Goal: Obtain resource: Download file/media

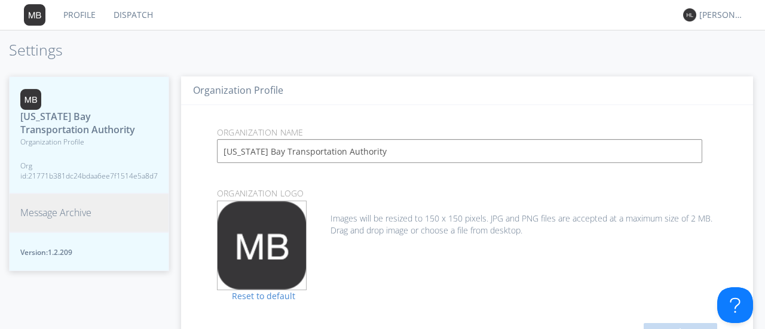
click at [53, 218] on span "Message Archive" at bounding box center [55, 213] width 71 height 14
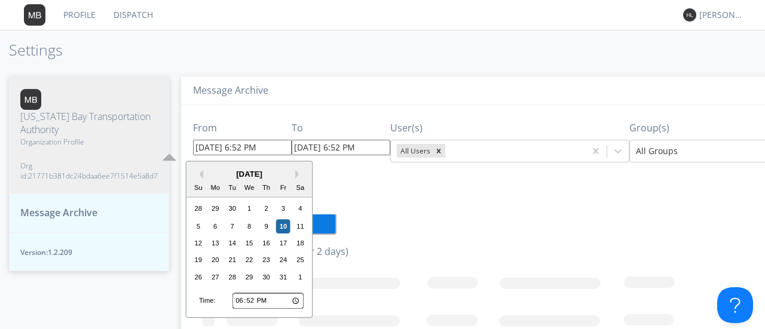
click at [236, 147] on input "10/10/2025 6:52 PM" at bounding box center [242, 148] width 99 height 16
click at [200, 174] on button "Previous Month" at bounding box center [199, 174] width 8 height 8
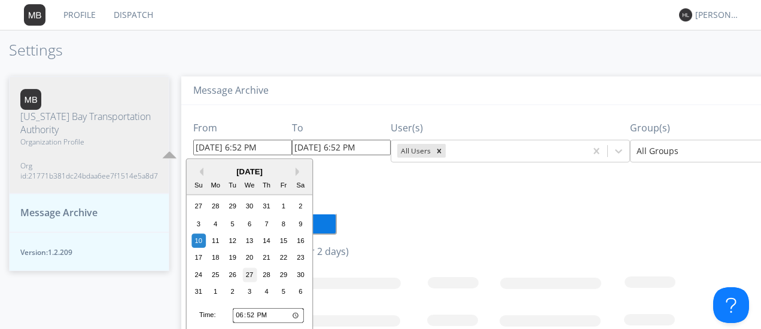
click at [252, 271] on div "27" at bounding box center [249, 275] width 14 height 14
type input "08/27/2025 6:52 PM"
type input "09/03/2025 6:52 PM"
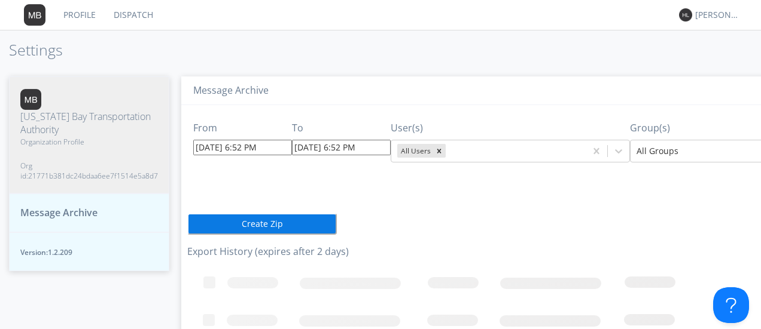
click at [238, 148] on input "08/27/2025 6:52 PM" at bounding box center [242, 148] width 99 height 16
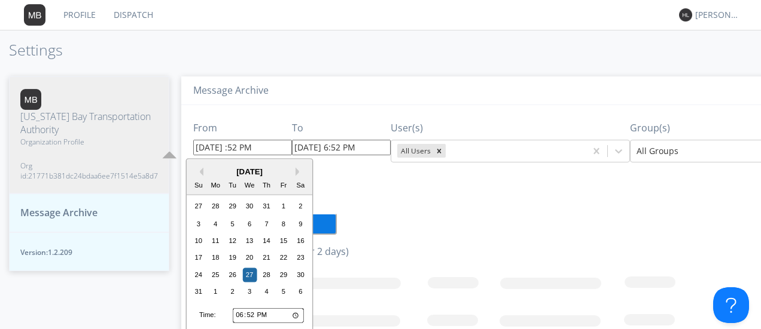
type input "08/27/2025 8:52 PM"
type input "09/03/2025 8:52 PM"
click at [257, 149] on input "08/27/2025 820:52 PM" at bounding box center [242, 148] width 99 height 16
click at [240, 147] on input "08/27/2025 820 PM" at bounding box center [242, 148] width 99 height 16
type input "08/27/2025 8:20 PM"
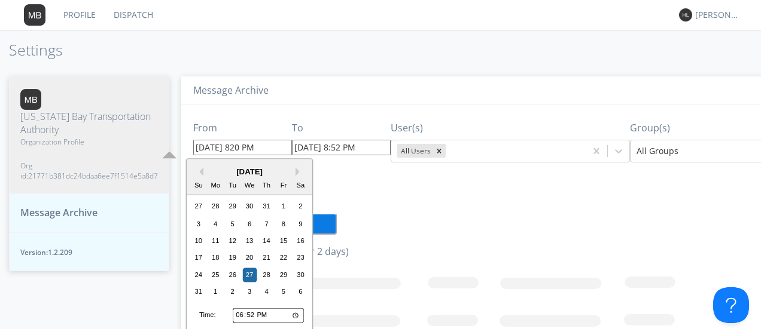
type input "09/03/2025 8:20 PM"
type input "08/27/2025 8:20 PM"
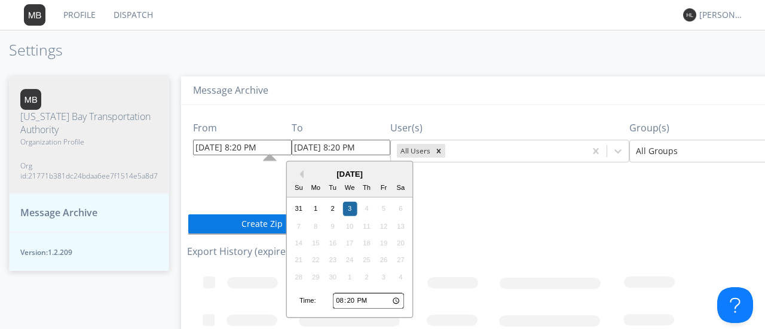
click at [328, 149] on input "09/03/2025 8:20 PM" at bounding box center [341, 148] width 99 height 16
click at [301, 177] on button "Previous Month" at bounding box center [299, 174] width 8 height 8
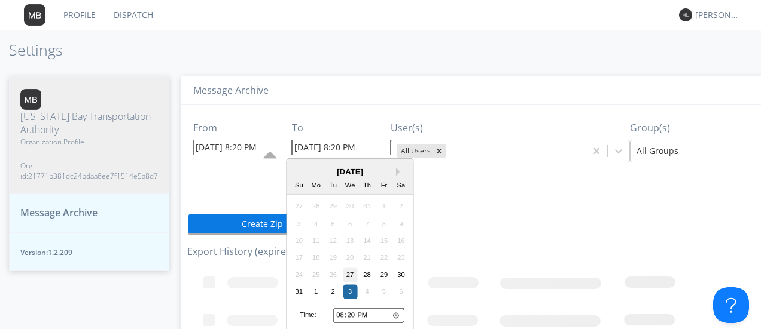
click at [350, 272] on div "27" at bounding box center [350, 275] width 14 height 14
click at [336, 149] on input "08/27/2025 8:20 PM" at bounding box center [341, 148] width 99 height 16
click at [343, 150] on input "08/27/2025 9:20 PM" at bounding box center [341, 148] width 99 height 16
type input "08/27/2025 9:30 PM"
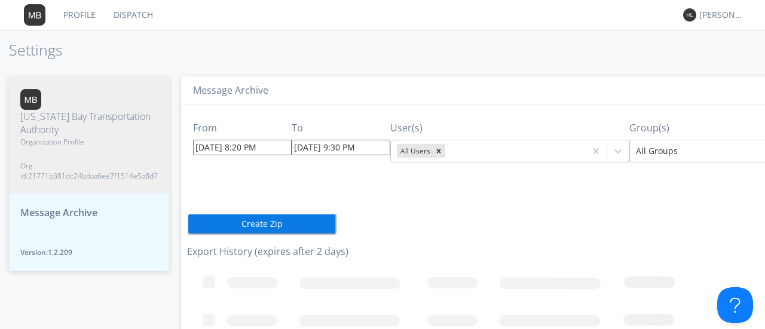
click at [393, 102] on div "Message Archive" at bounding box center [531, 91] width 700 height 29
click at [267, 225] on button "Create Zip" at bounding box center [261, 224] width 149 height 22
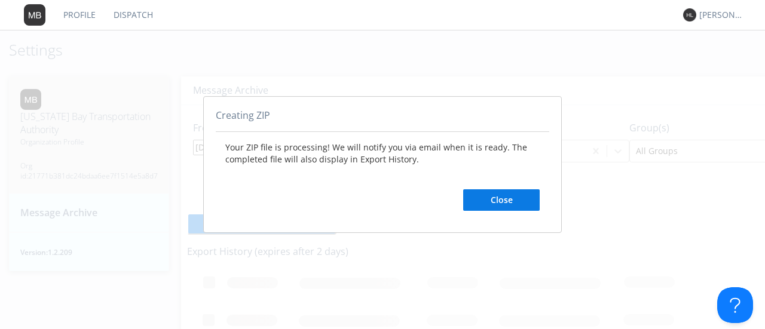
click at [487, 196] on button "Close" at bounding box center [501, 201] width 77 height 22
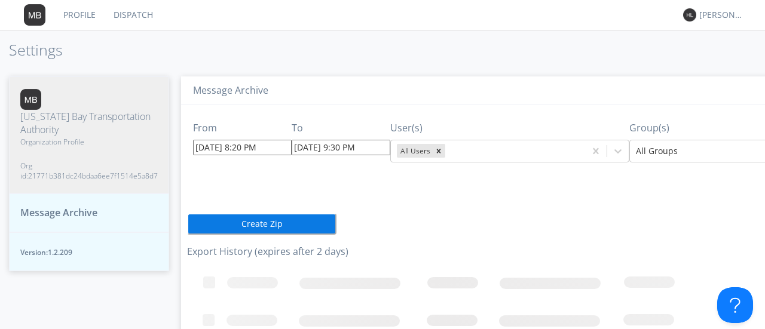
click at [291, 224] on button "Create Zip" at bounding box center [261, 224] width 149 height 22
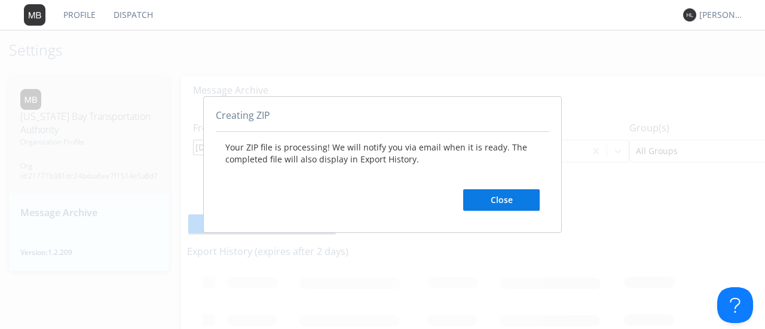
click at [492, 196] on button "Close" at bounding box center [501, 201] width 77 height 22
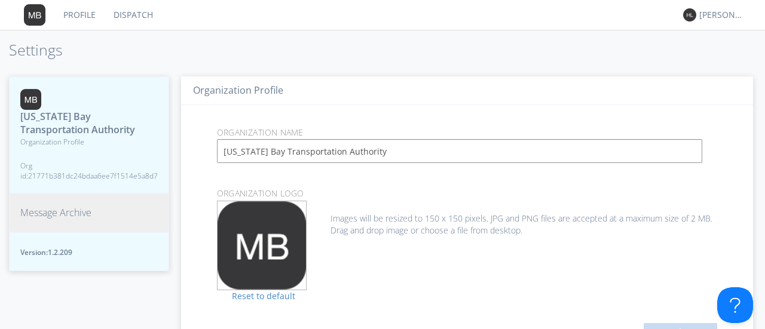
click at [68, 204] on button "Message Archive" at bounding box center [89, 213] width 160 height 39
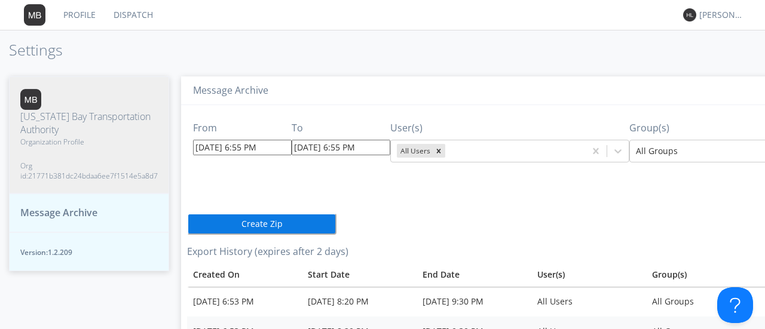
drag, startPoint x: 587, startPoint y: 324, endPoint x: 623, endPoint y: 320, distance: 36.1
click at [623, 320] on td "All Users" at bounding box center [589, 332] width 115 height 30
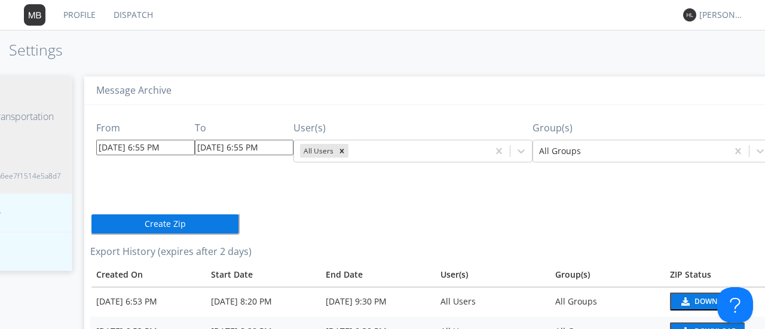
scroll to position [0, 125]
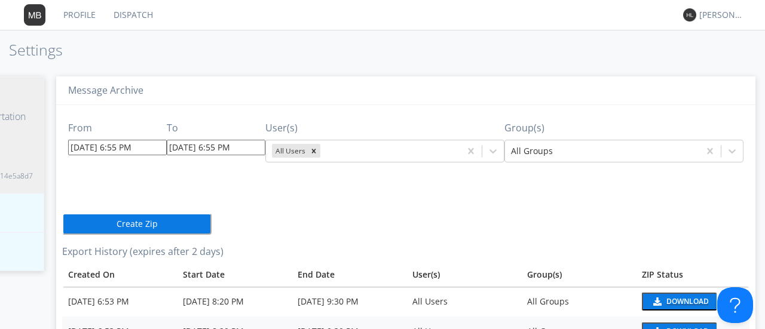
click at [670, 298] on div "Download" at bounding box center [688, 301] width 42 height 7
